Goal: Transaction & Acquisition: Purchase product/service

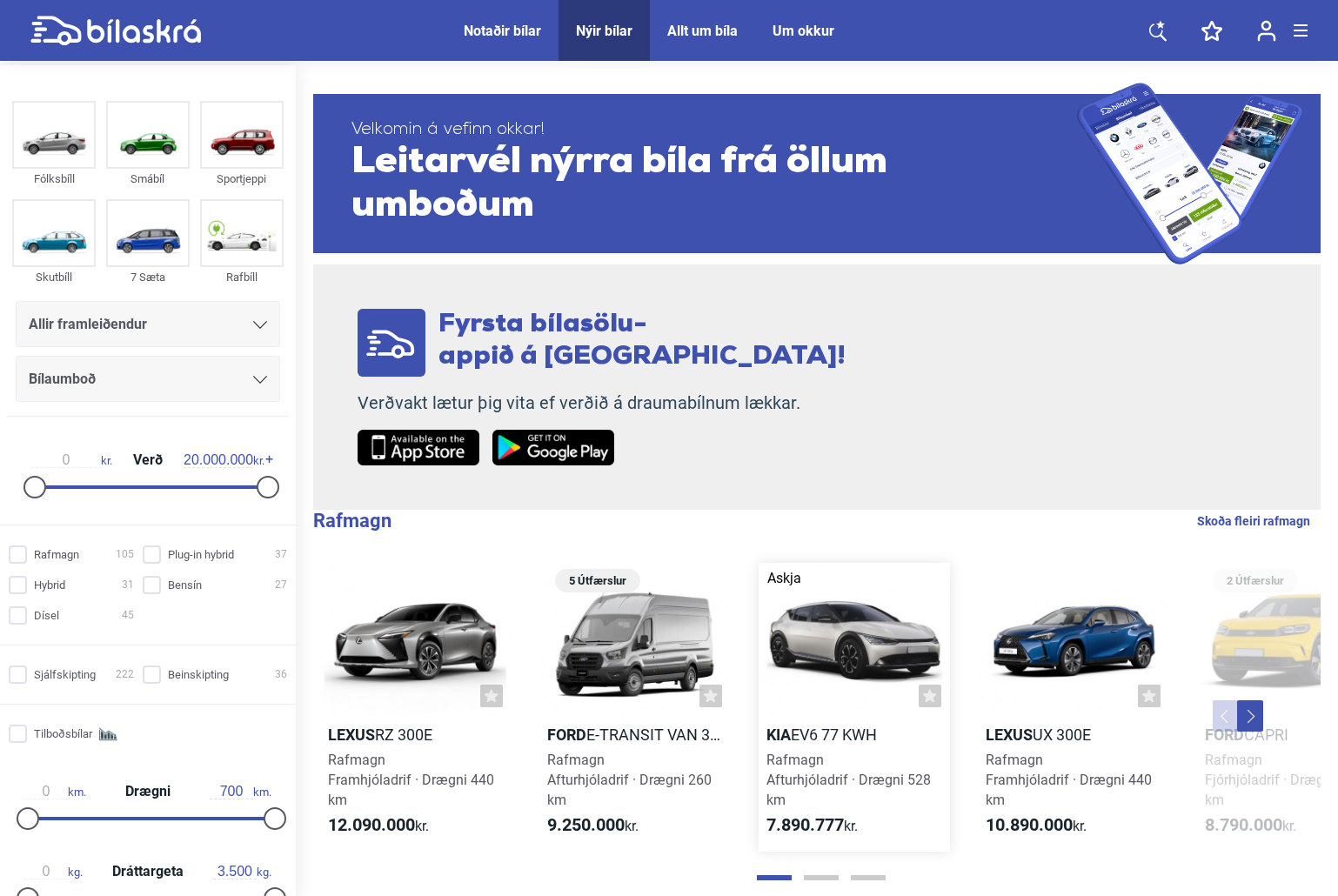
click at [877, 603] on div at bounding box center [854, 639] width 191 height 153
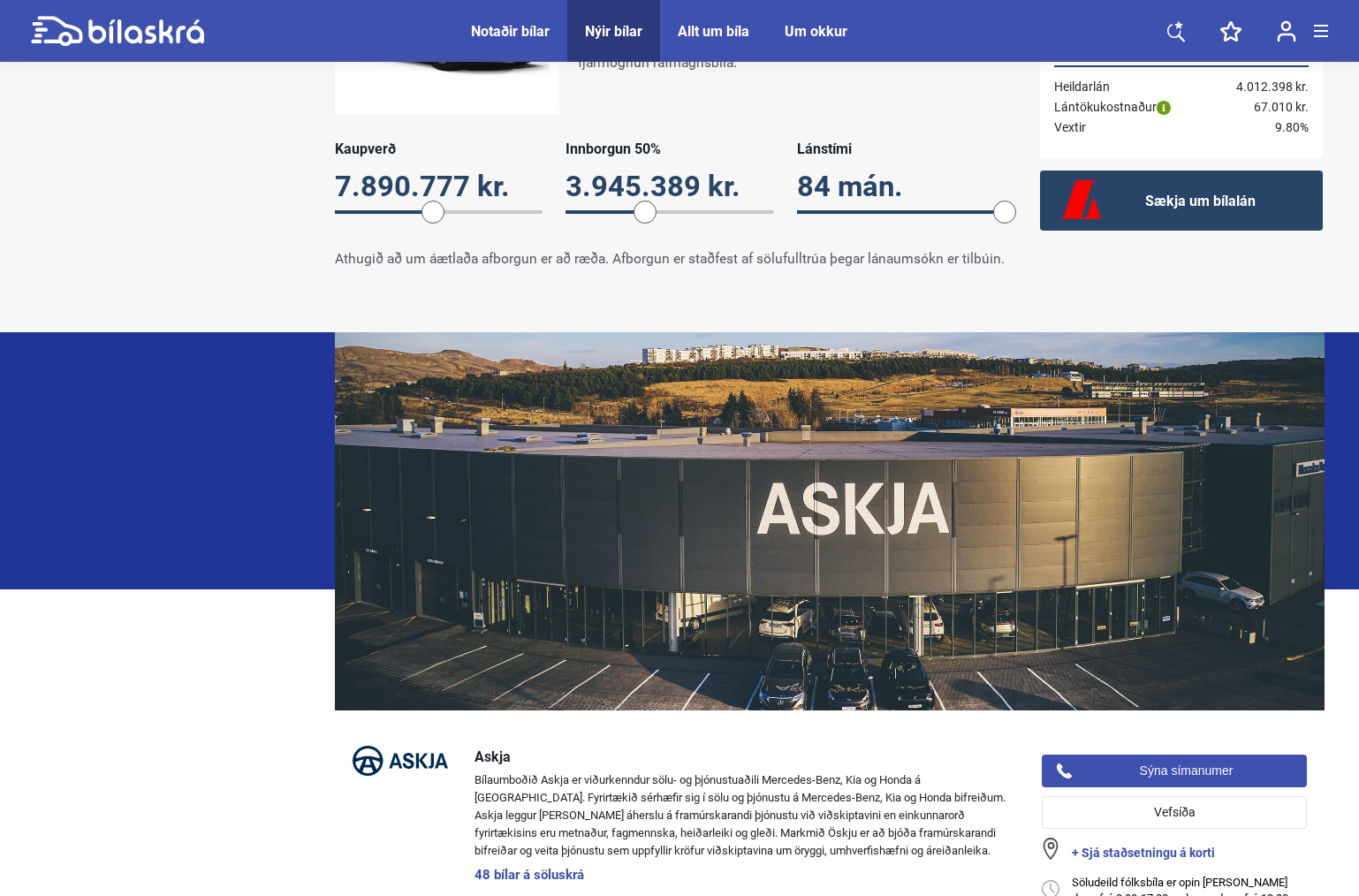
scroll to position [1143, 0]
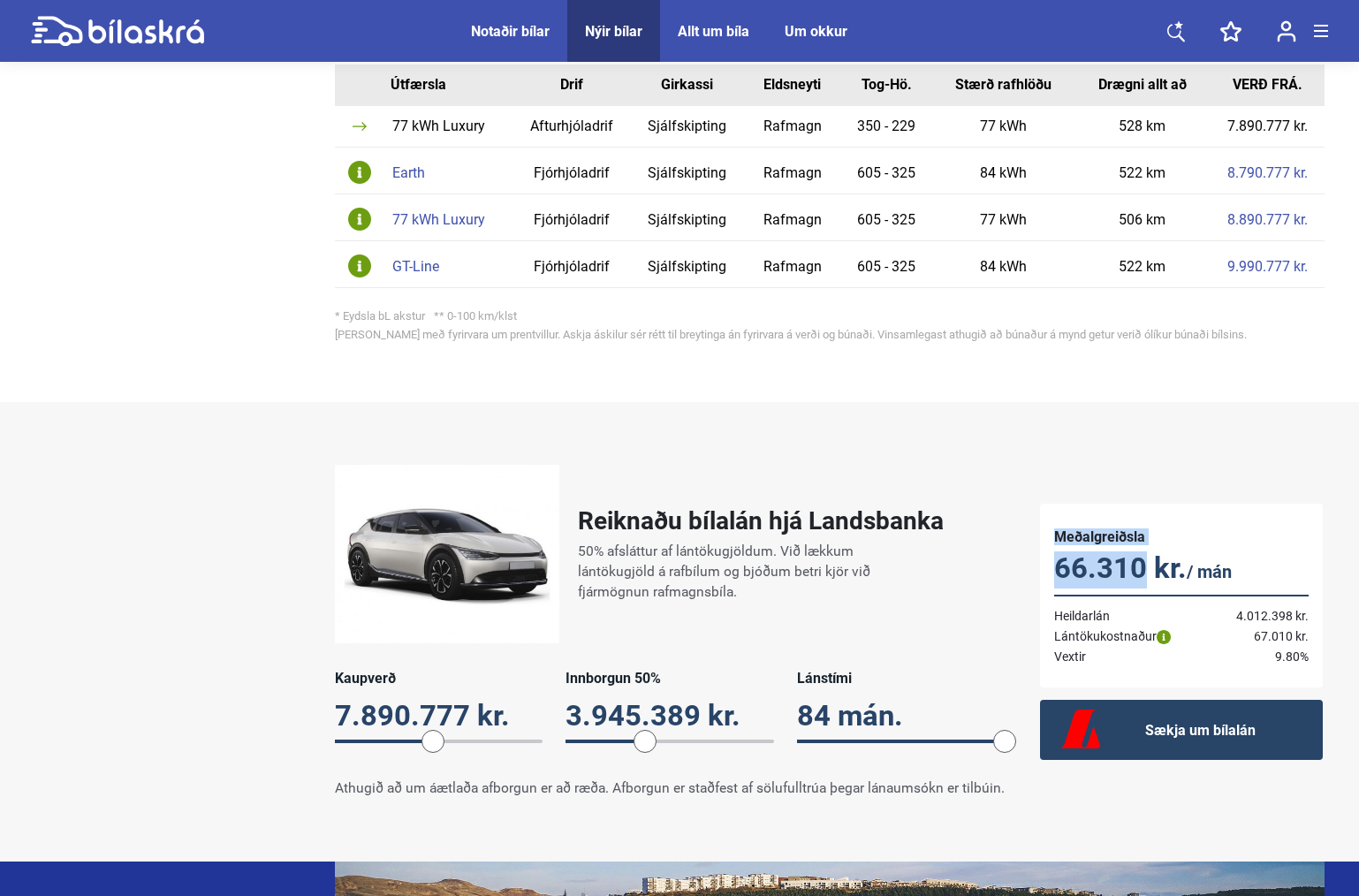
drag, startPoint x: 1099, startPoint y: 512, endPoint x: 1141, endPoint y: 545, distance: 53.4
click at [1142, 546] on div "Meðalgreiðsla 66.310 kr. / [PERSON_NAME] 4.012.398 kr. Lántökukostnaður Lántöku…" at bounding box center [1181, 595] width 283 height 184
click at [1141, 551] on p "66.310 kr. / mán" at bounding box center [1180, 570] width 254 height 37
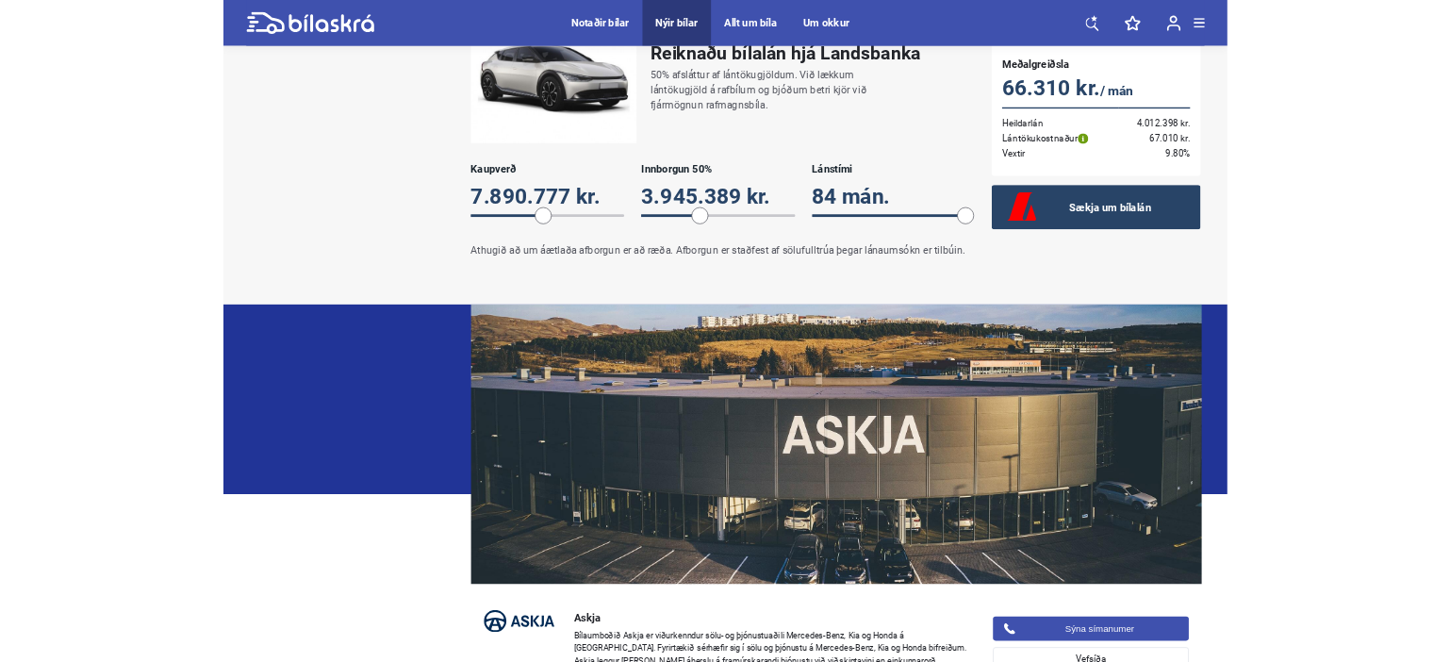
scroll to position [1491, 0]
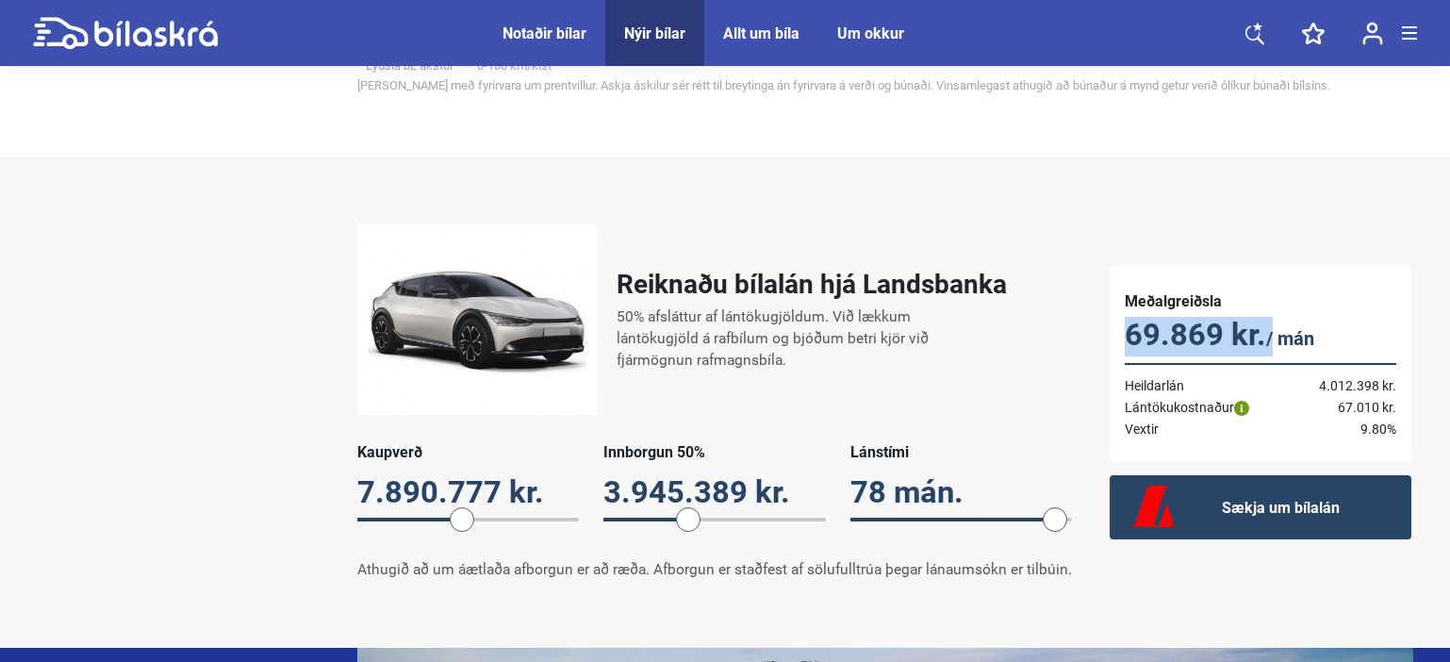
drag, startPoint x: 1077, startPoint y: 496, endPoint x: 1051, endPoint y: 498, distance: 26.5
click at [1051, 507] on span at bounding box center [1054, 519] width 25 height 25
drag, startPoint x: 1055, startPoint y: 502, endPoint x: 1012, endPoint y: 502, distance: 42.4
click at [1025, 507] on span at bounding box center [1037, 519] width 25 height 25
drag, startPoint x: 686, startPoint y: 499, endPoint x: 730, endPoint y: 499, distance: 44.3
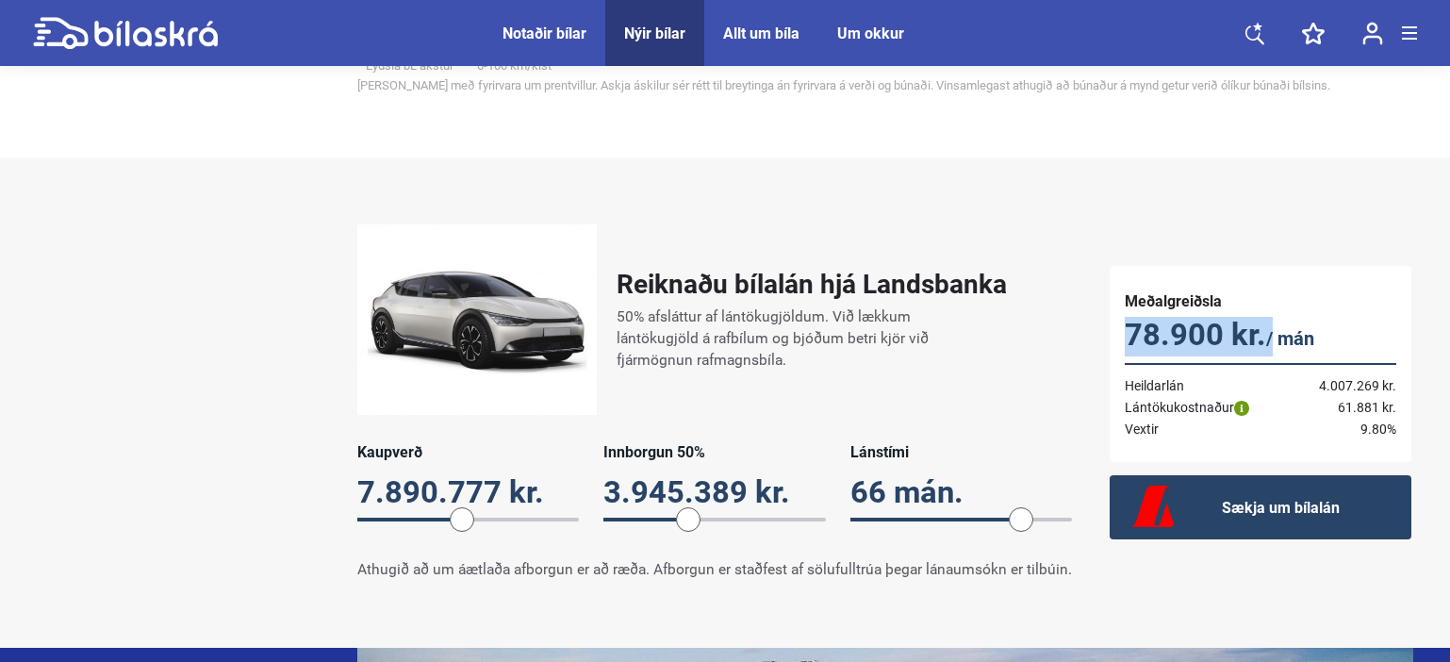
click at [700, 507] on span at bounding box center [688, 519] width 25 height 25
